Goal: Task Accomplishment & Management: Complete application form

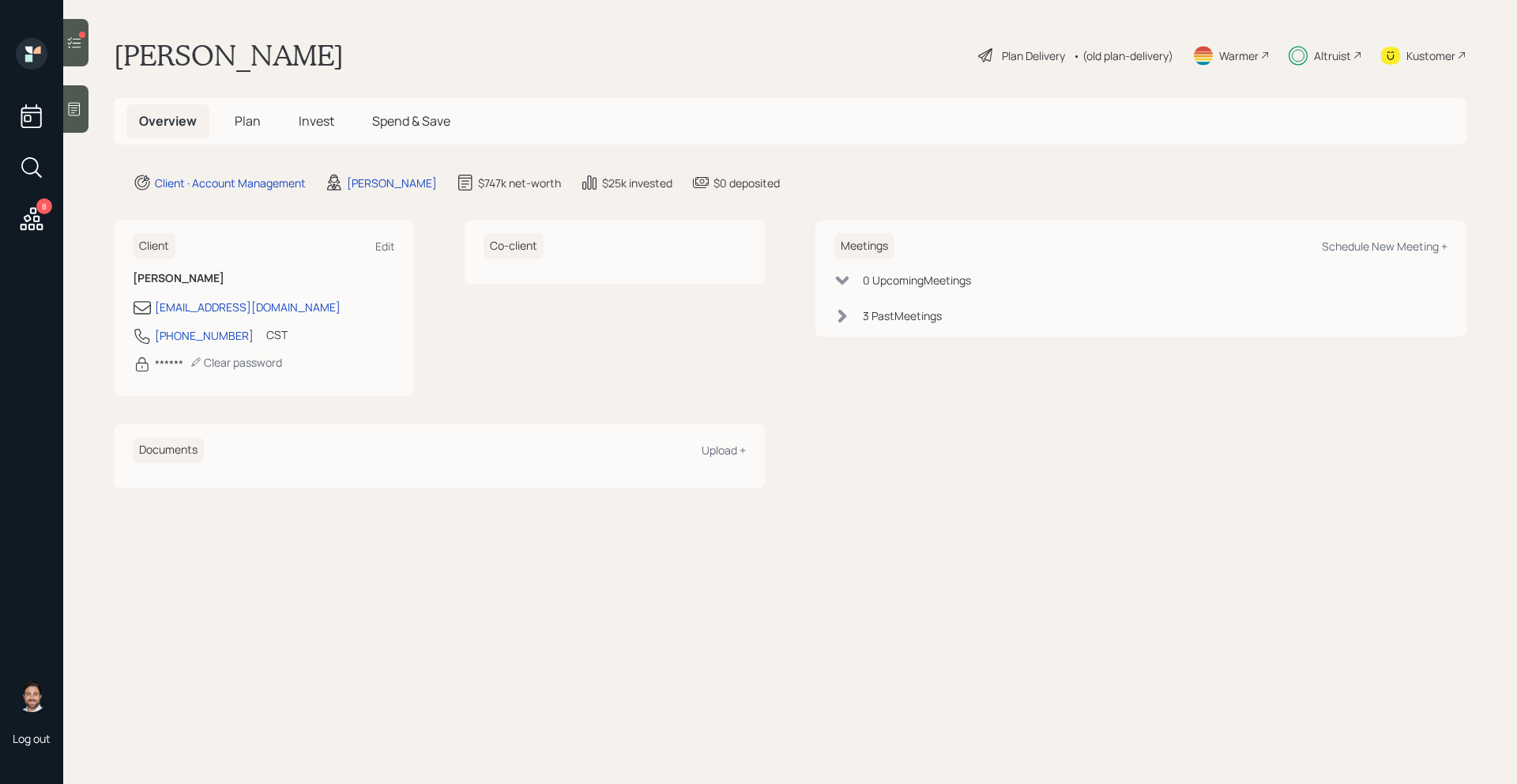
click at [70, 32] on div at bounding box center [76, 42] width 25 height 47
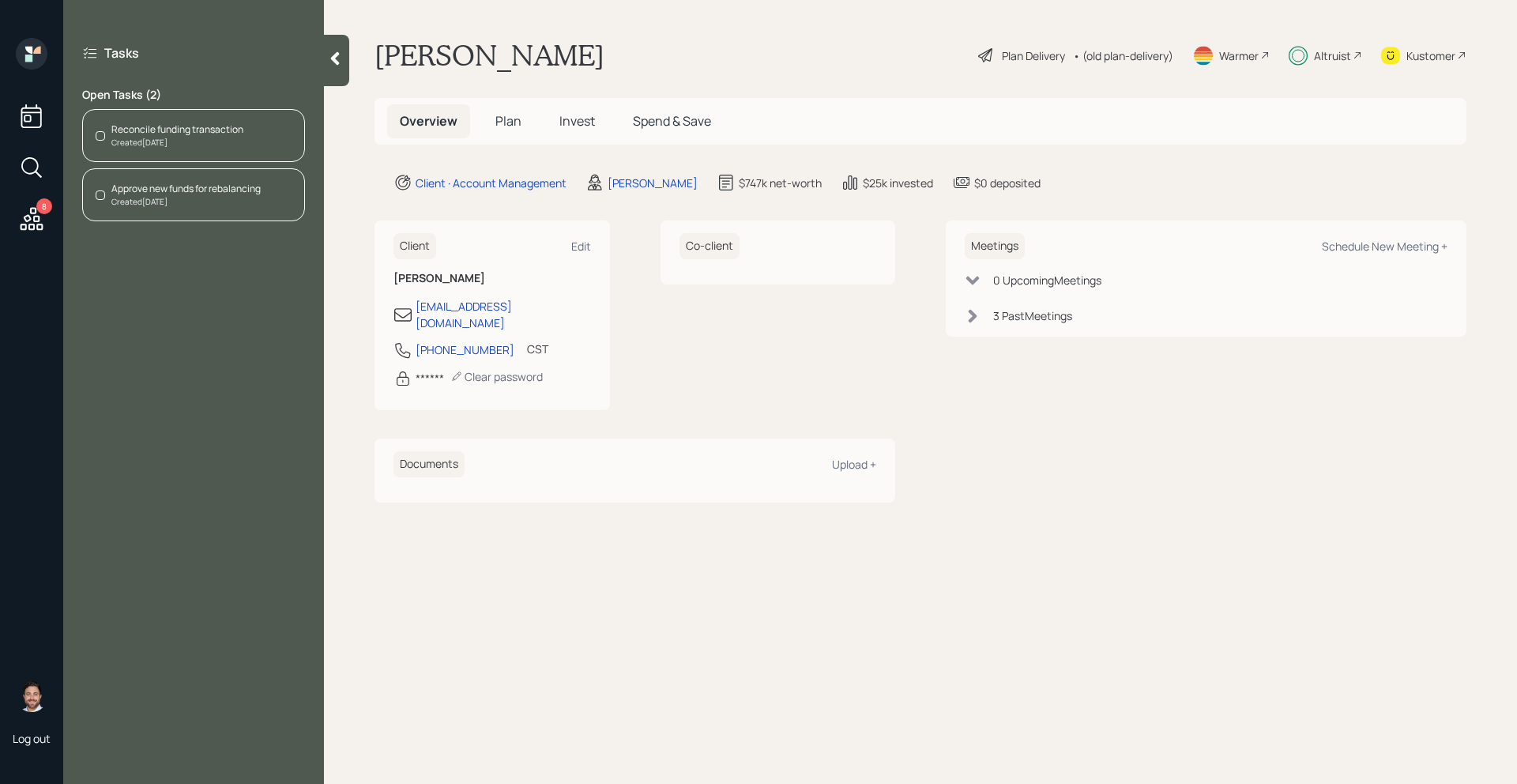
click at [176, 148] on div "Created [DATE]" at bounding box center [177, 142] width 132 height 12
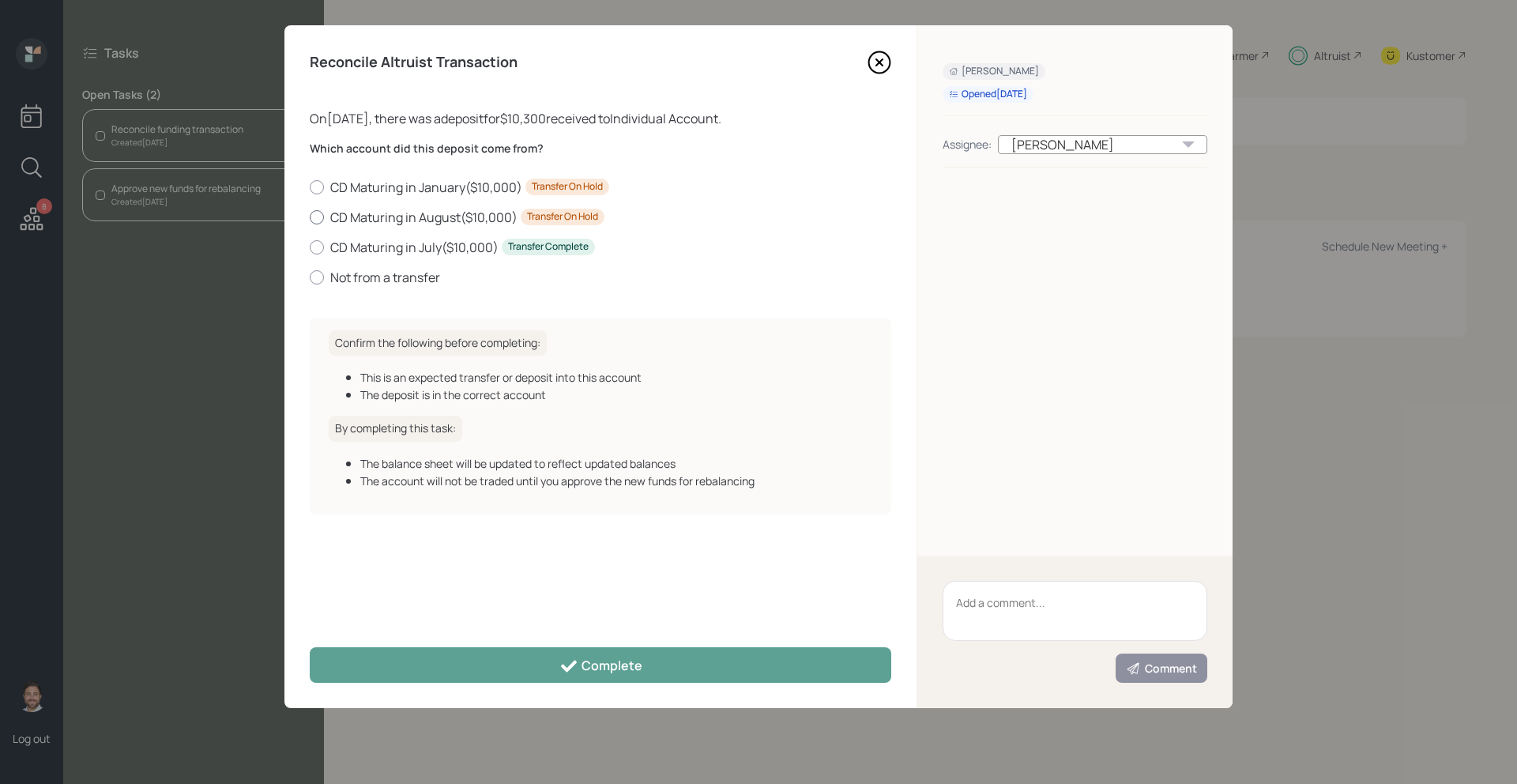
click at [318, 219] on div at bounding box center [316, 217] width 14 height 14
click at [309, 217] on input "CD Maturing in August ( $10,000 ) Transfer On Hold" at bounding box center [309, 216] width 1 height 1
radio input "true"
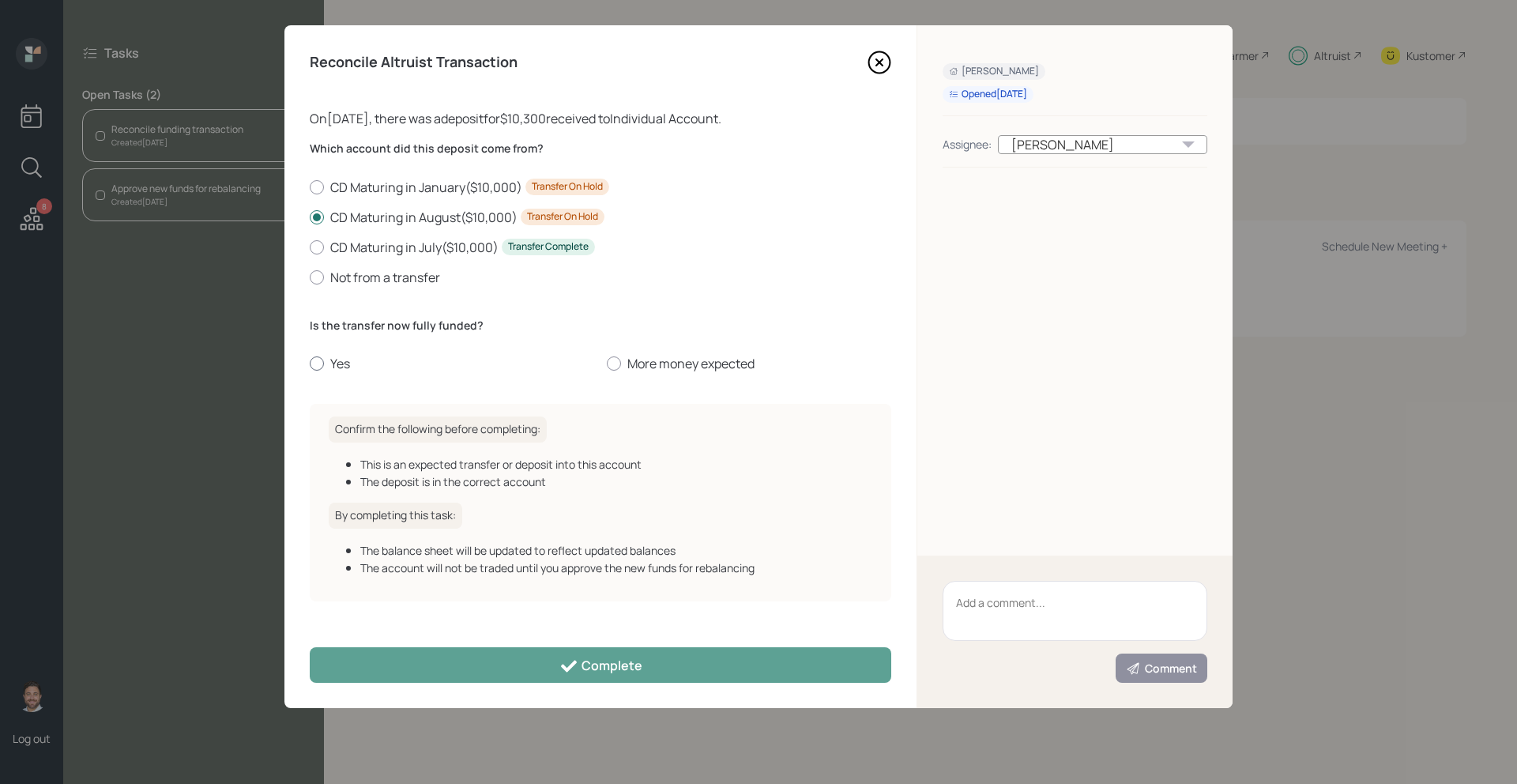
click at [342, 361] on label "Yes" at bounding box center [452, 363] width 284 height 17
click at [309, 363] on input "Yes" at bounding box center [309, 363] width 1 height 1
radio input "true"
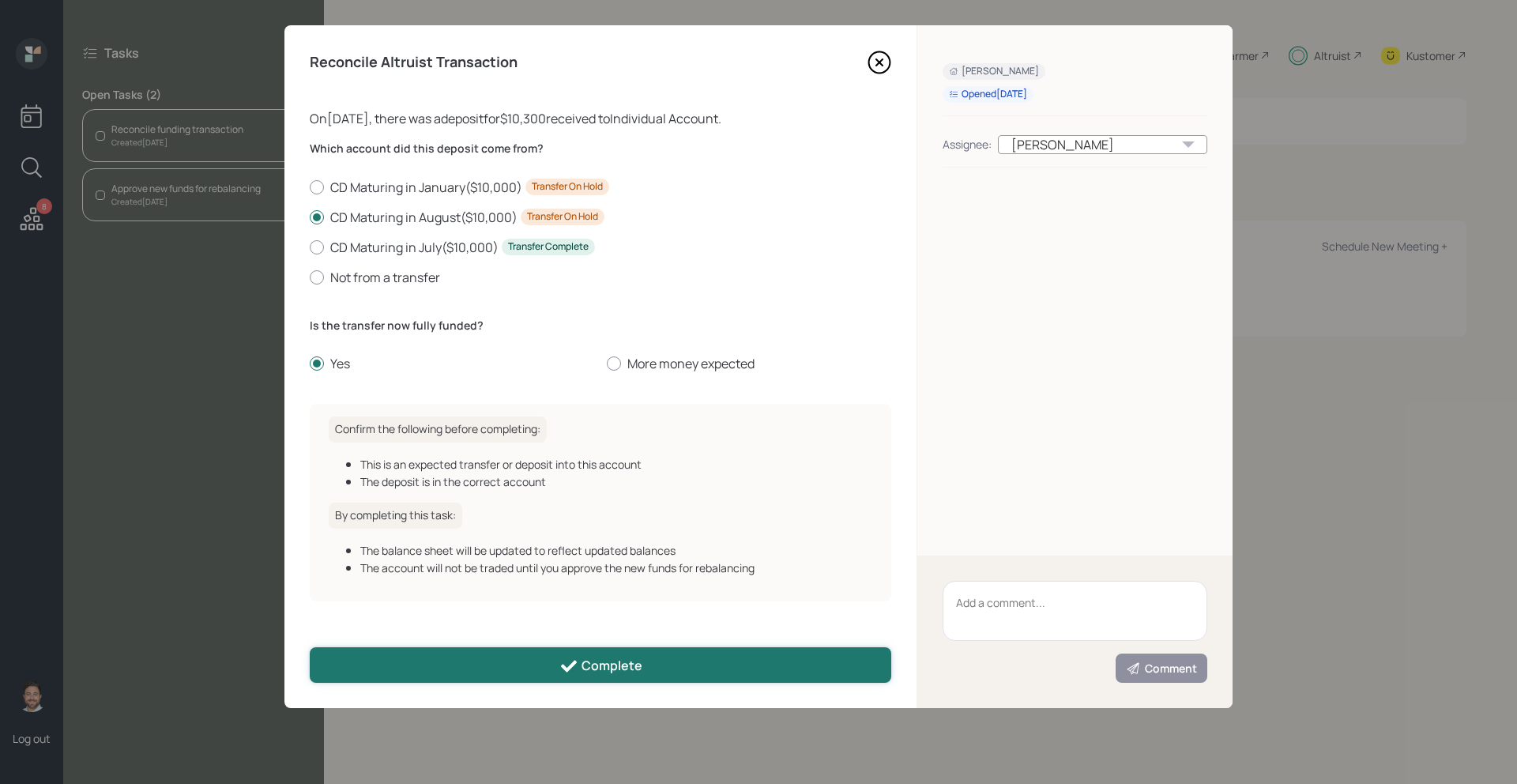
click at [378, 674] on button "Complete" at bounding box center [600, 664] width 581 height 36
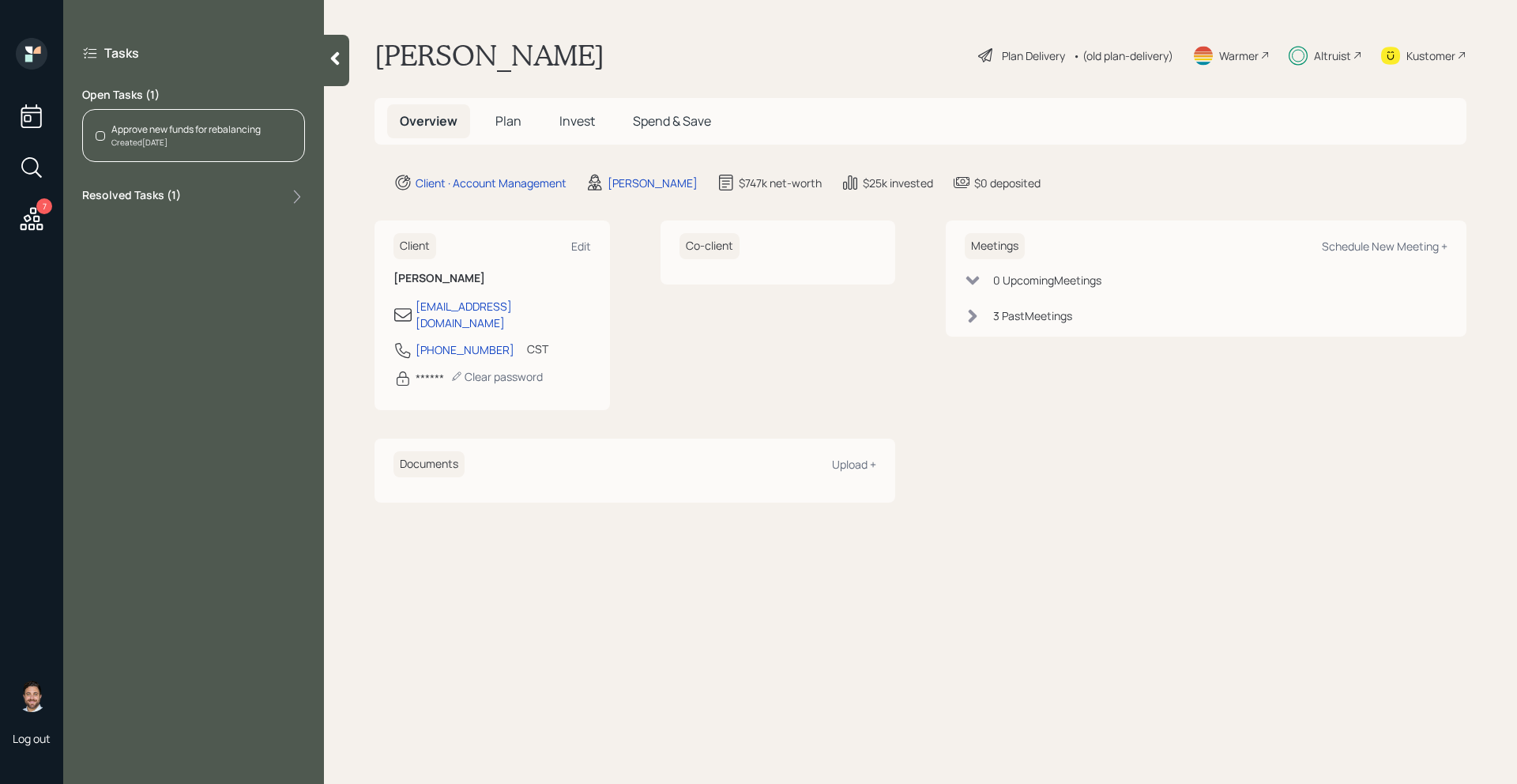
click at [239, 141] on div "Created [DATE]" at bounding box center [186, 142] width 150 height 12
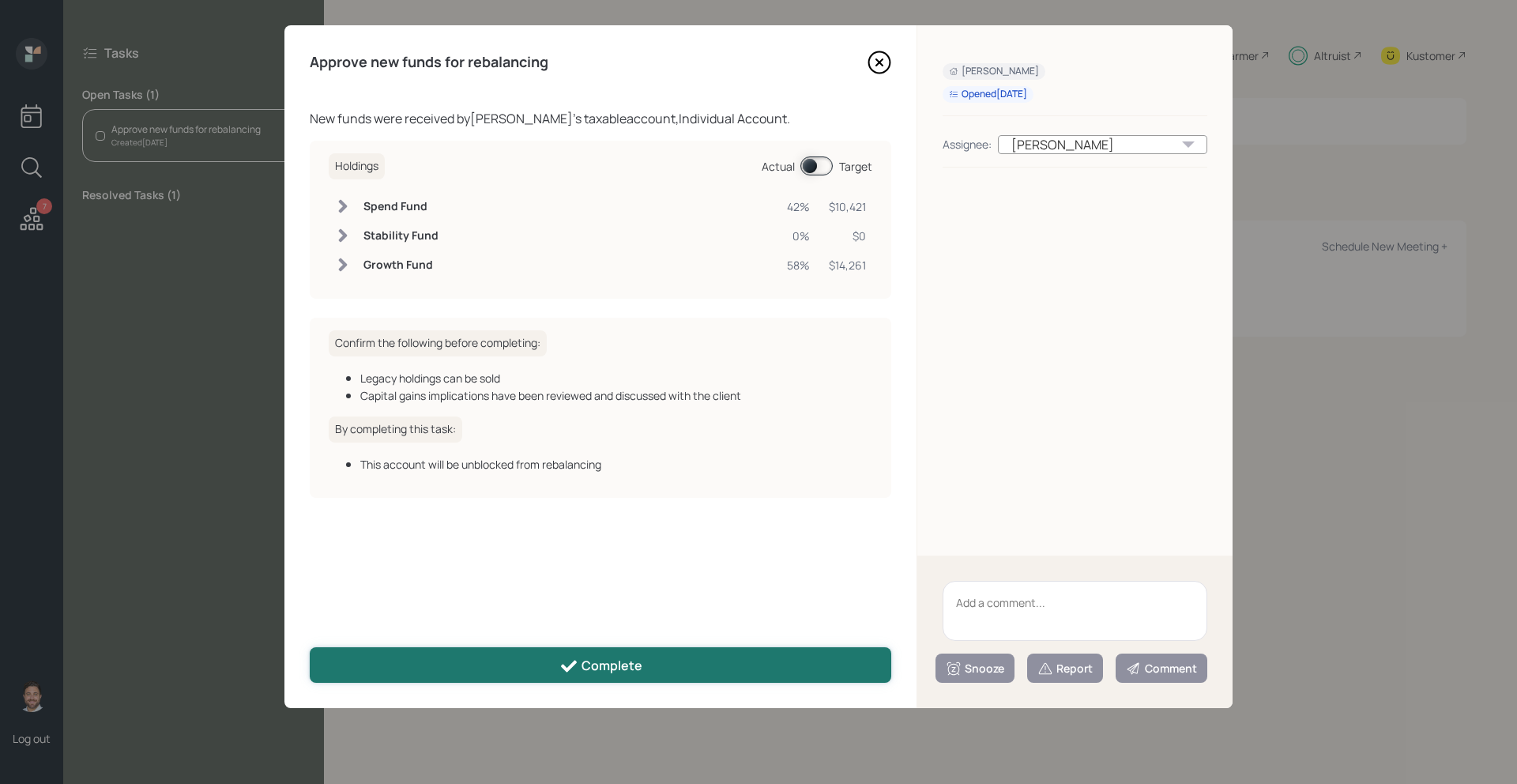
click at [604, 669] on div "Complete" at bounding box center [601, 666] width 83 height 19
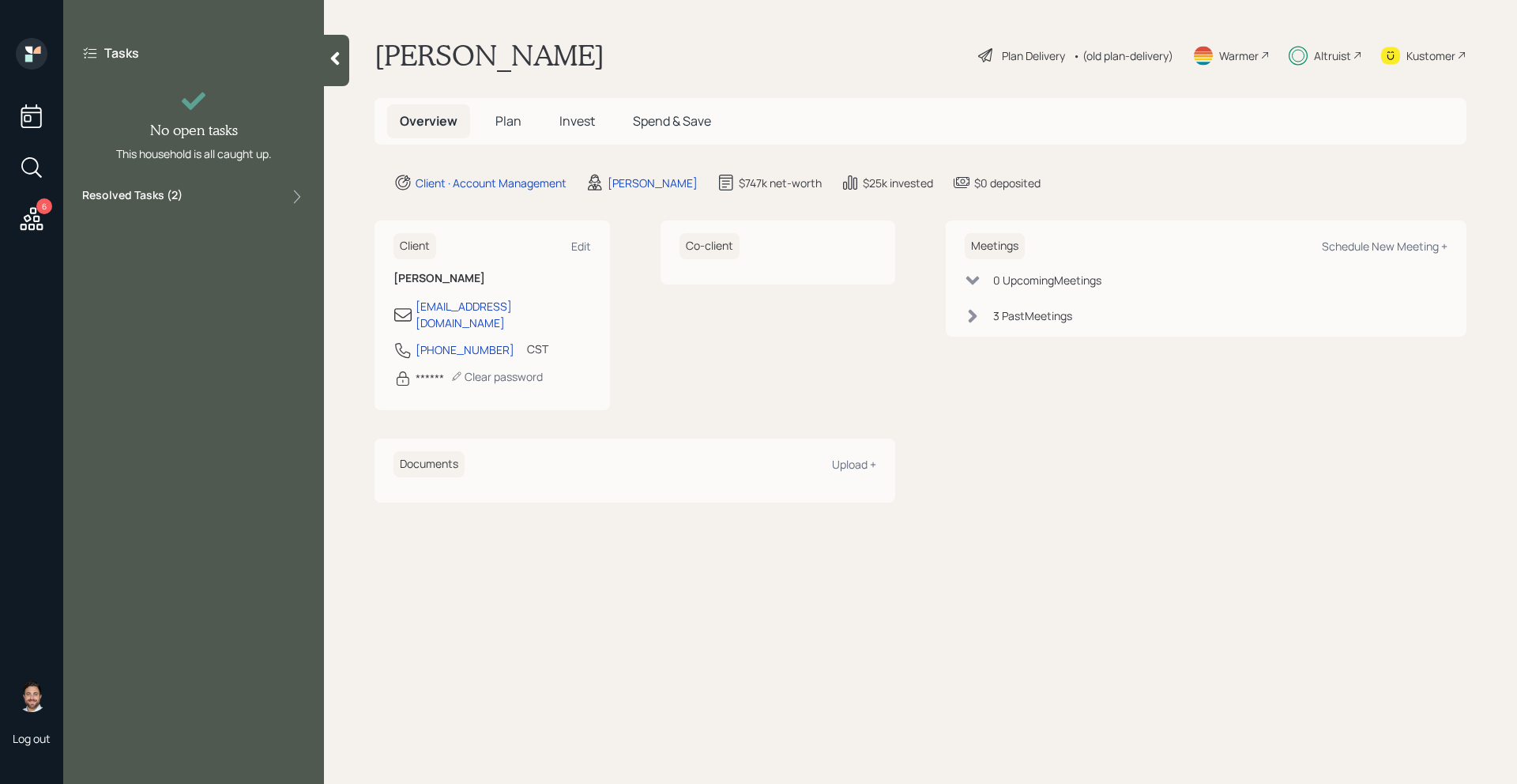
click at [40, 218] on icon at bounding box center [32, 219] width 28 height 28
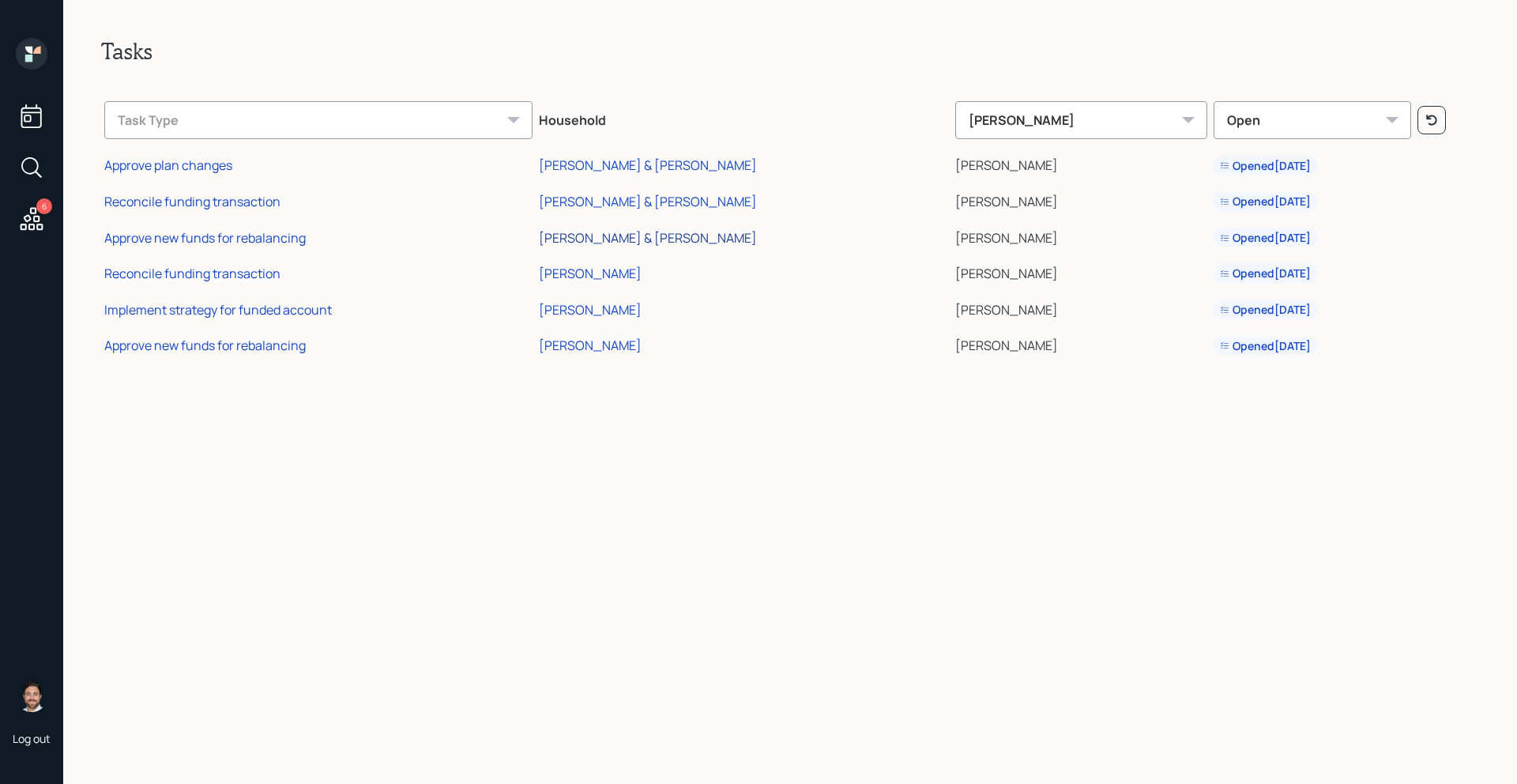
click at [661, 238] on div "Leeann & Shawn Patrick" at bounding box center [648, 238] width 218 height 17
